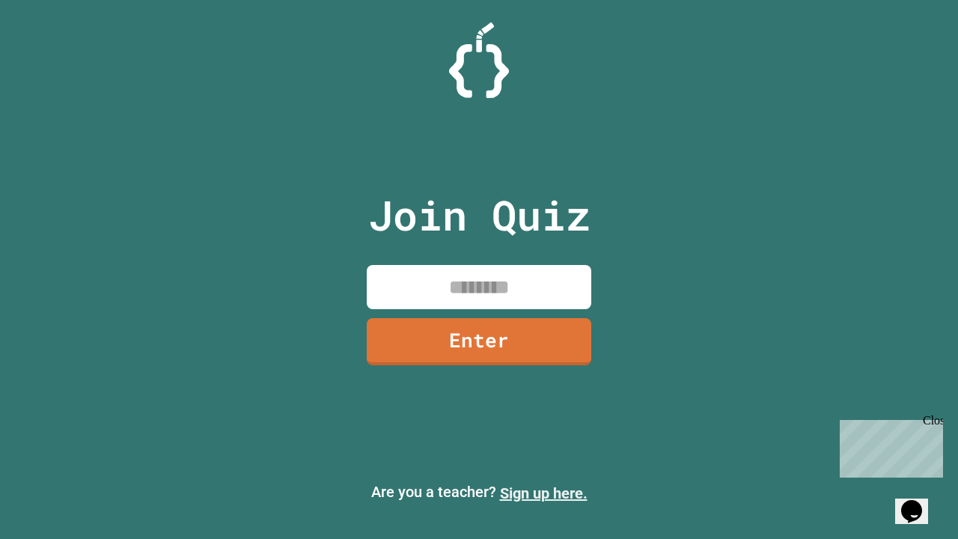
click at [544, 493] on link "Sign up here." at bounding box center [544, 493] width 88 height 18
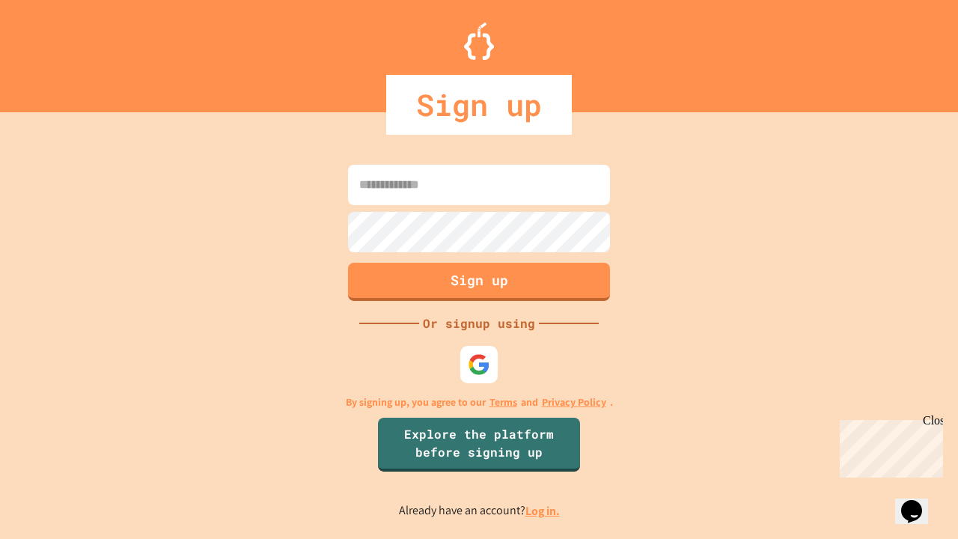
click at [544, 511] on link "Log in." at bounding box center [543, 511] width 34 height 16
